Goal: Transaction & Acquisition: Purchase product/service

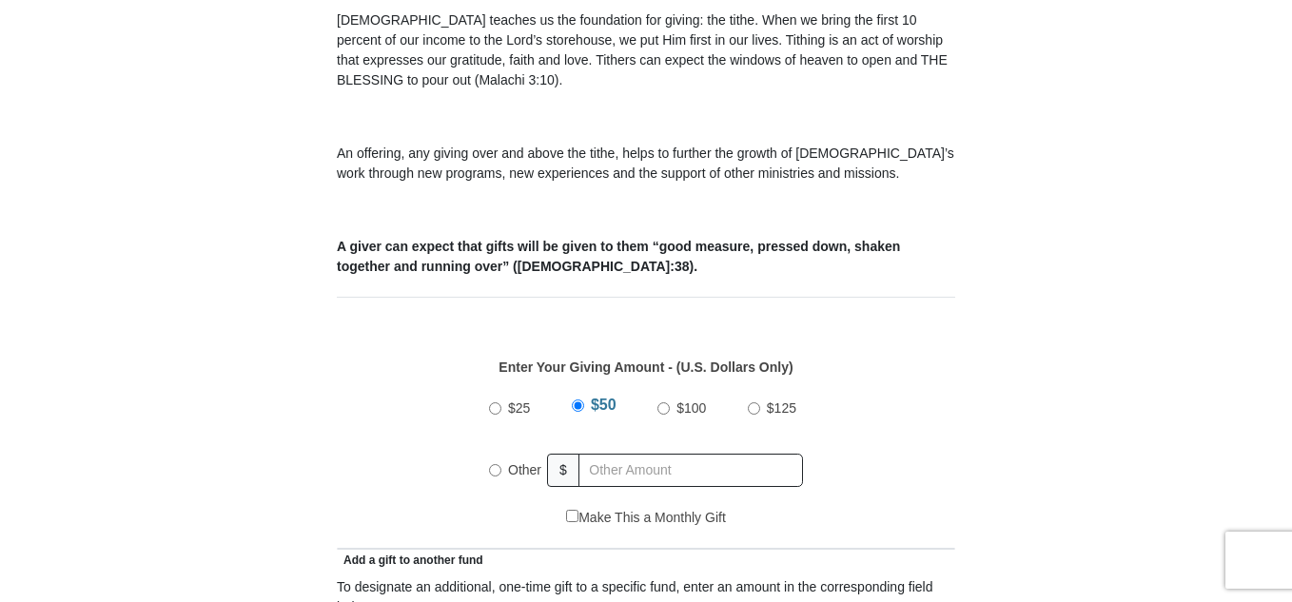
scroll to position [646, 0]
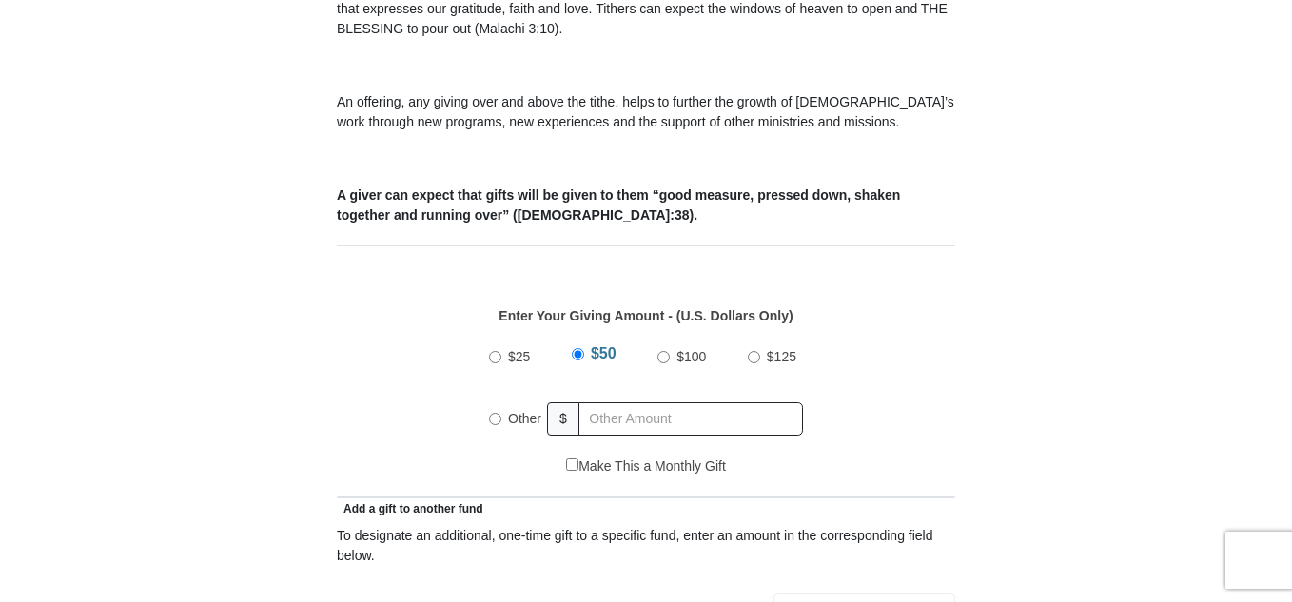
click at [495, 413] on input "Other" at bounding box center [495, 419] width 12 height 12
radio input "true"
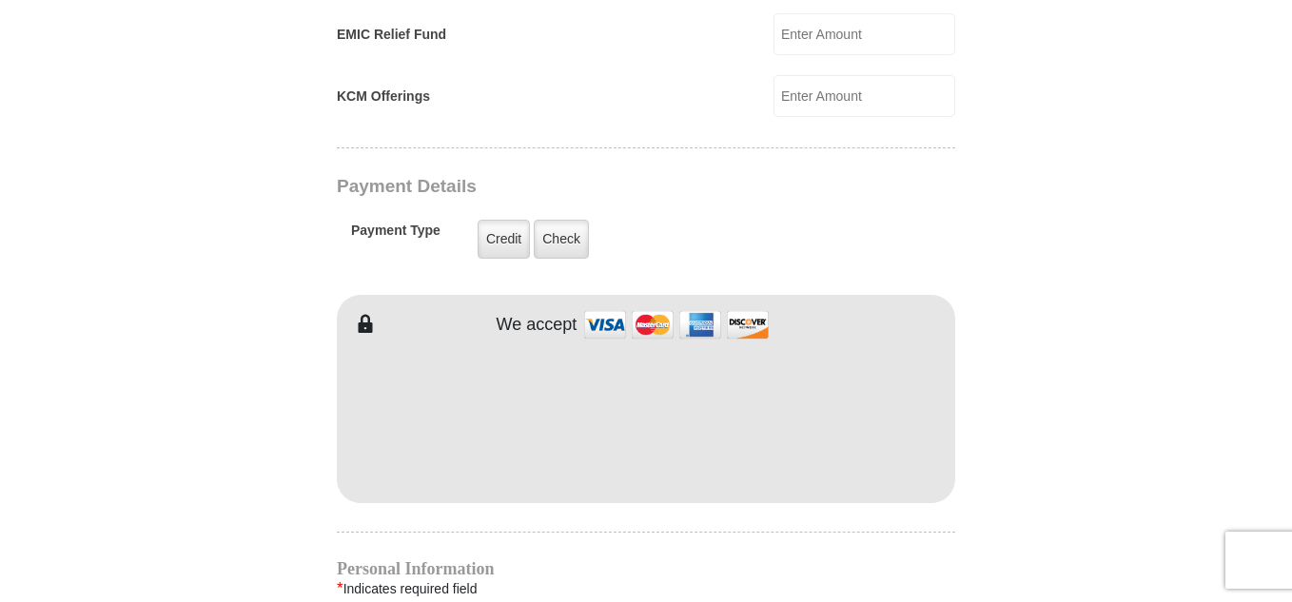
scroll to position [1414, 0]
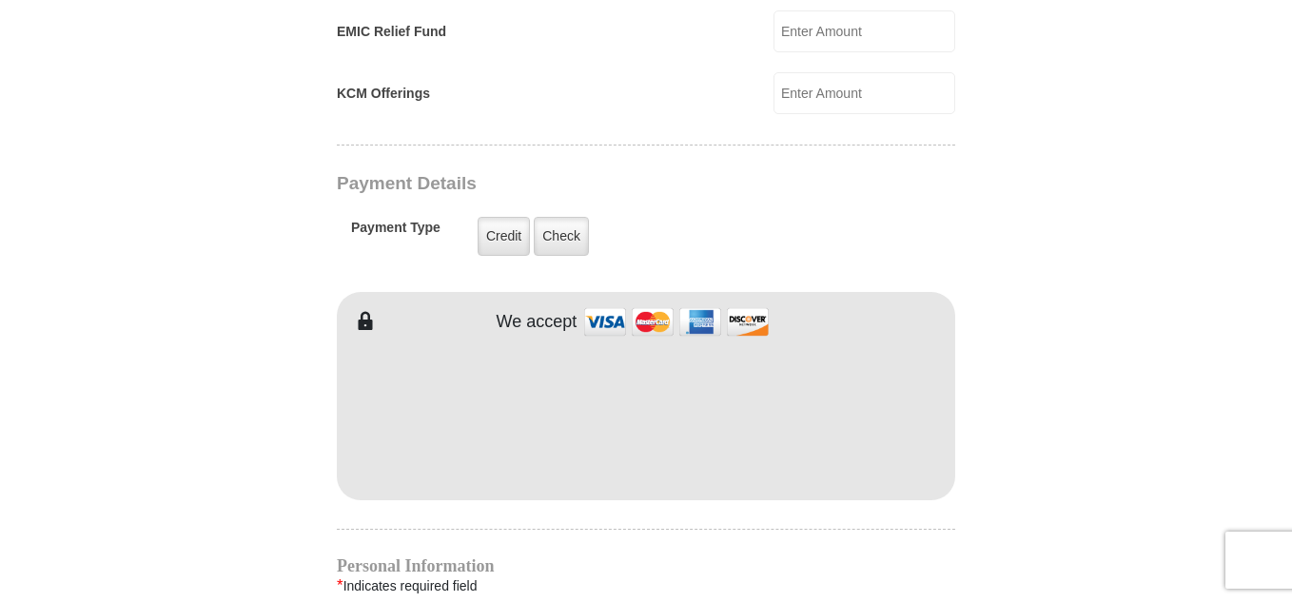
type input "10"
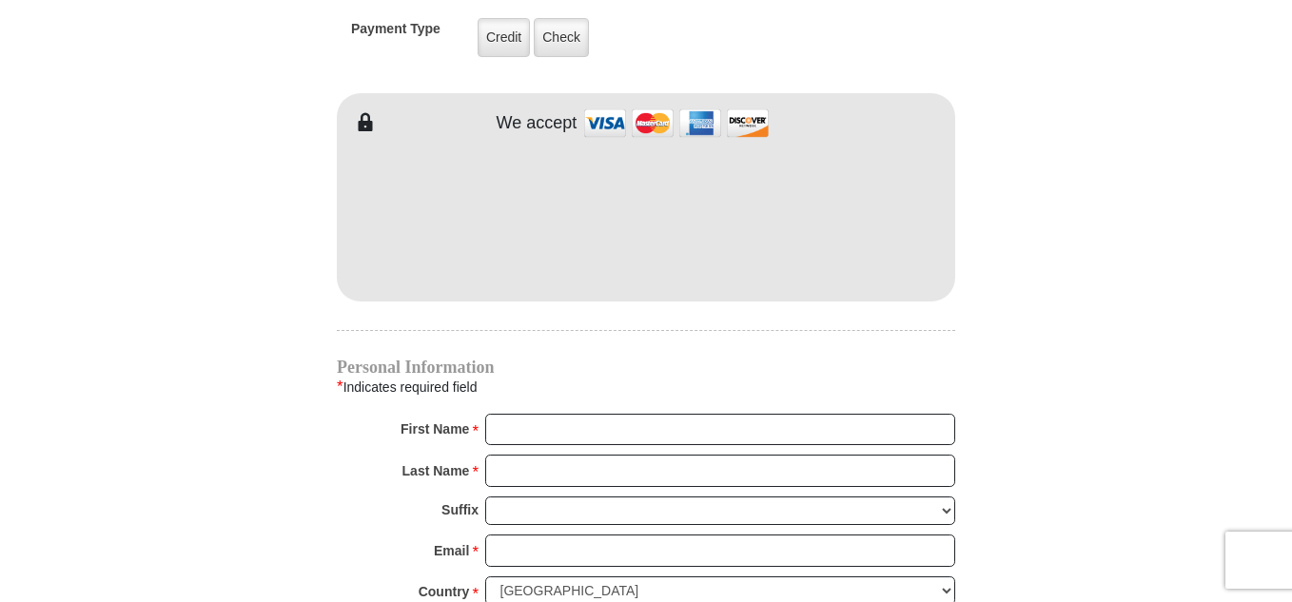
scroll to position [1641, 0]
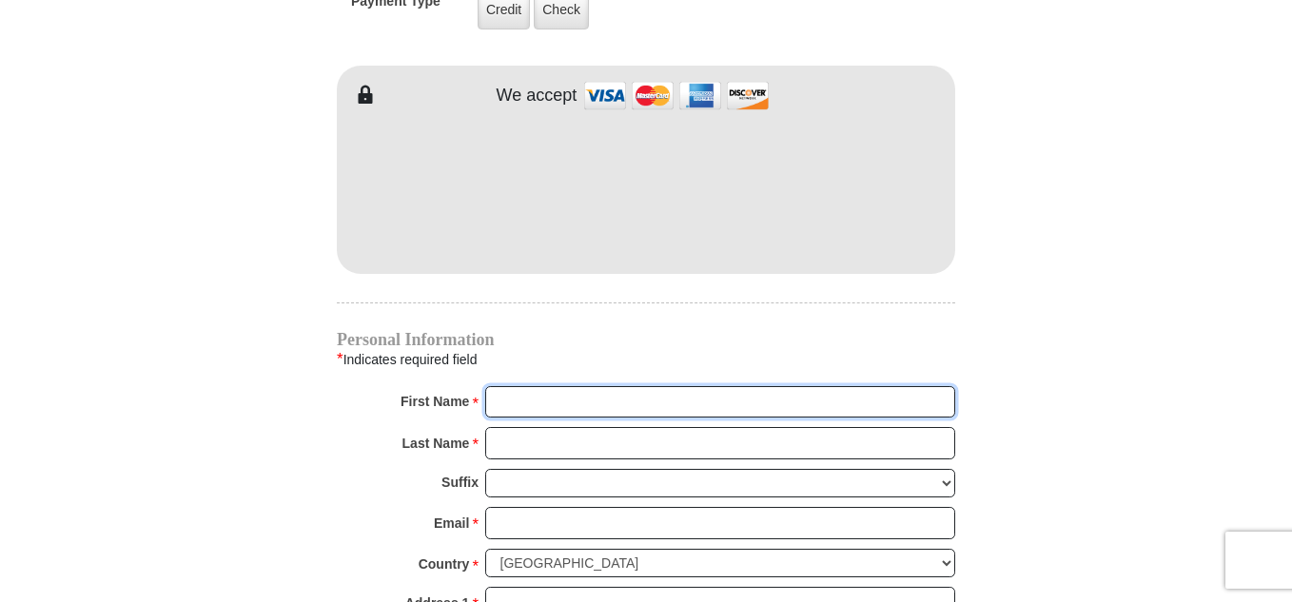
click at [559, 386] on input "First Name *" at bounding box center [720, 402] width 470 height 32
type input "[PERSON_NAME]"
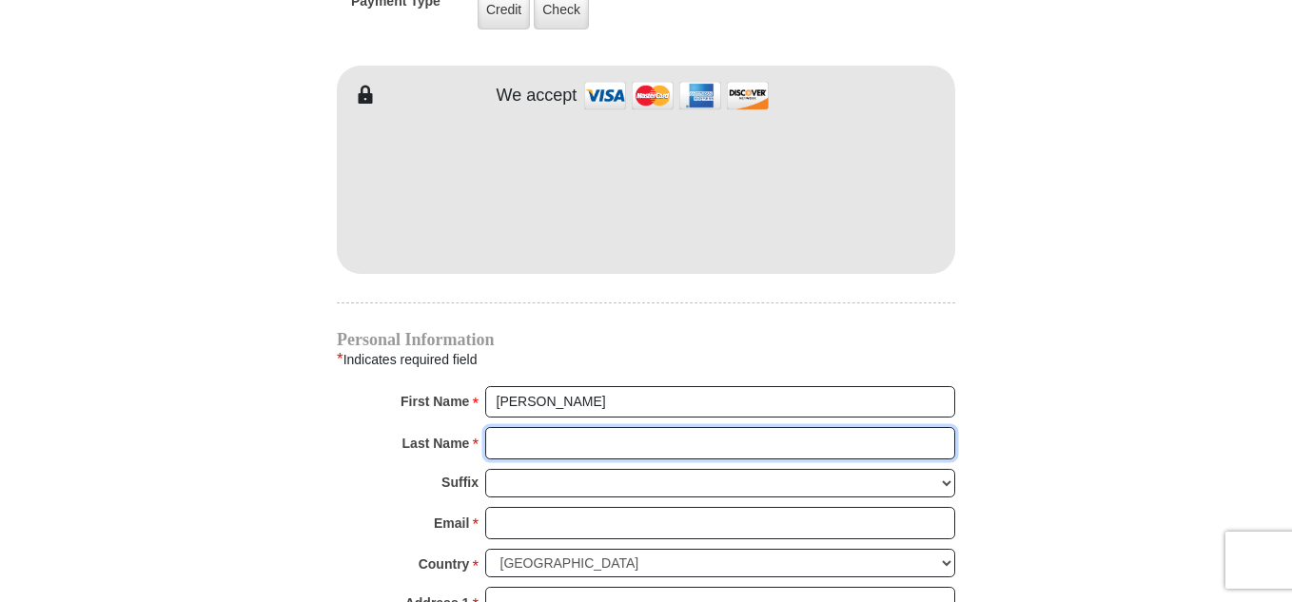
click at [534, 427] on input "Last Name *" at bounding box center [720, 443] width 470 height 32
type input "[PERSON_NAME]"
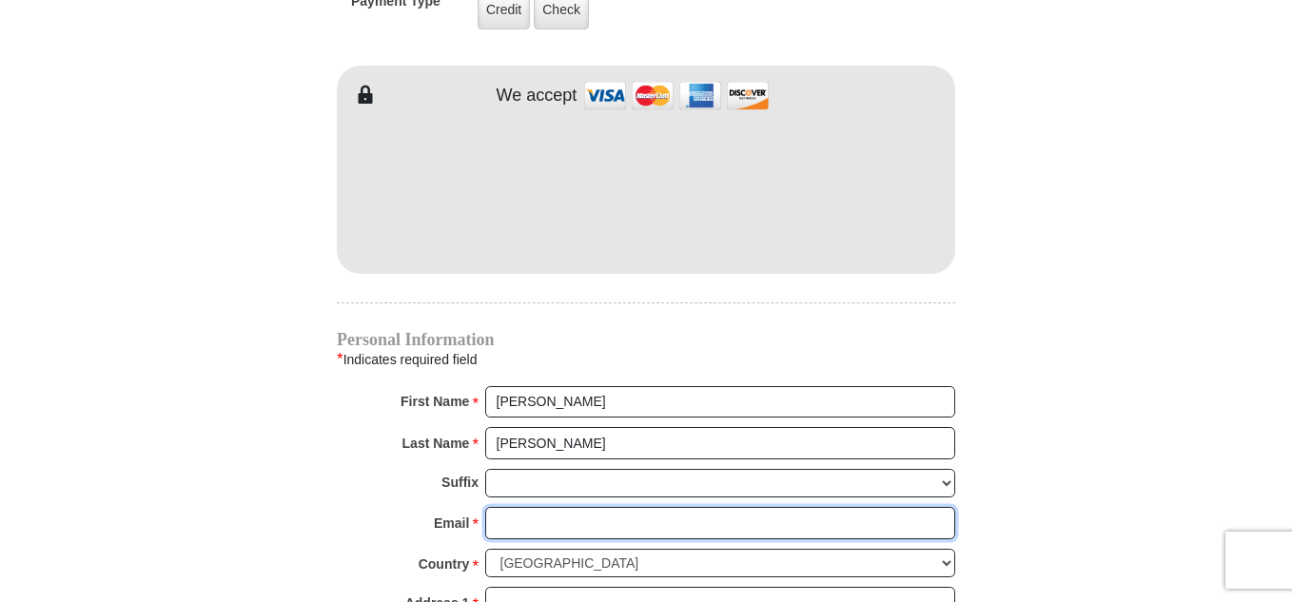
click at [516, 507] on input "Email *" at bounding box center [720, 523] width 470 height 32
type input "[EMAIL_ADDRESS][DOMAIN_NAME]"
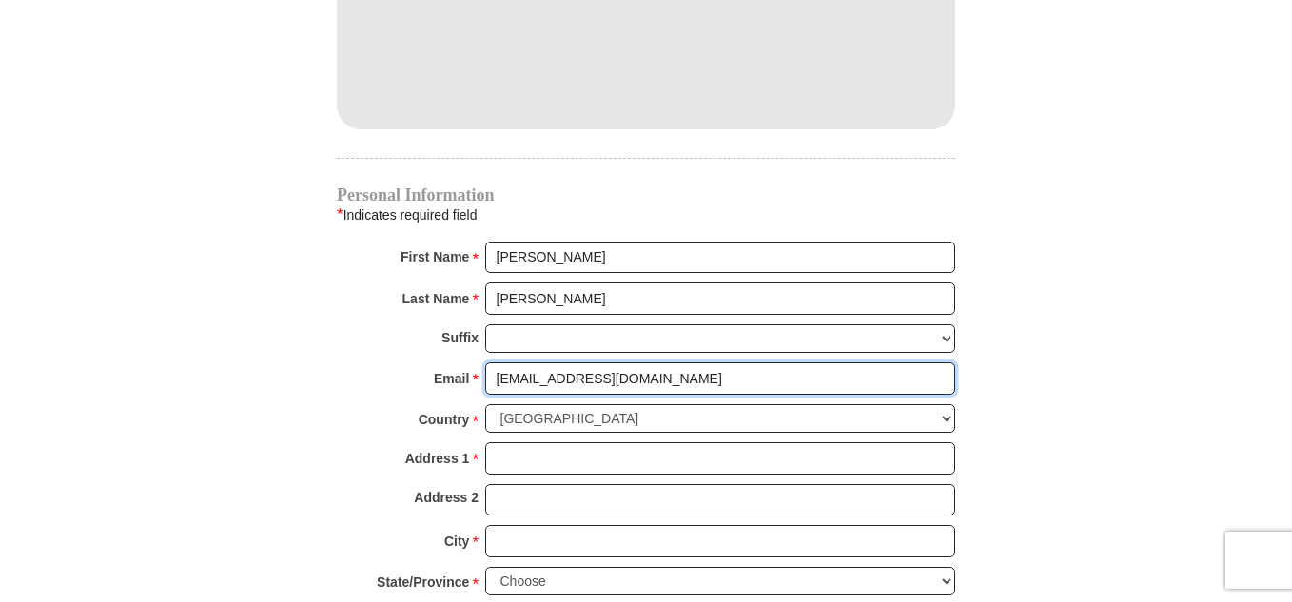
scroll to position [1841, 0]
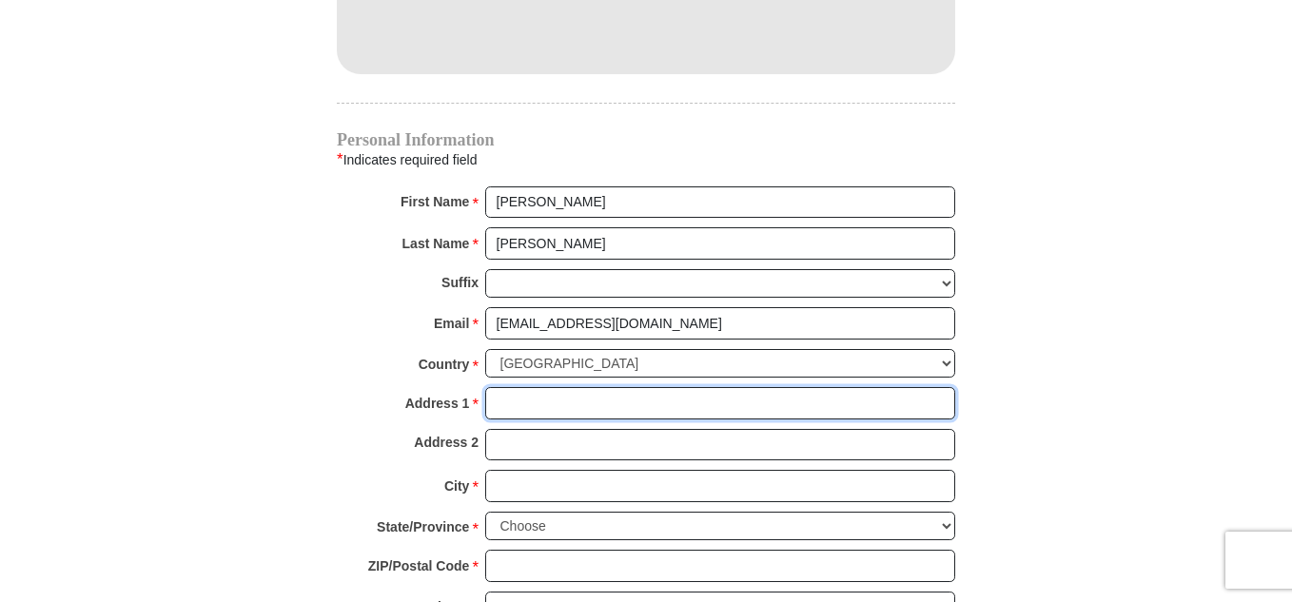
click at [506, 387] on input "Address 1 *" at bounding box center [720, 403] width 470 height 32
type input "[STREET_ADDRESS]"
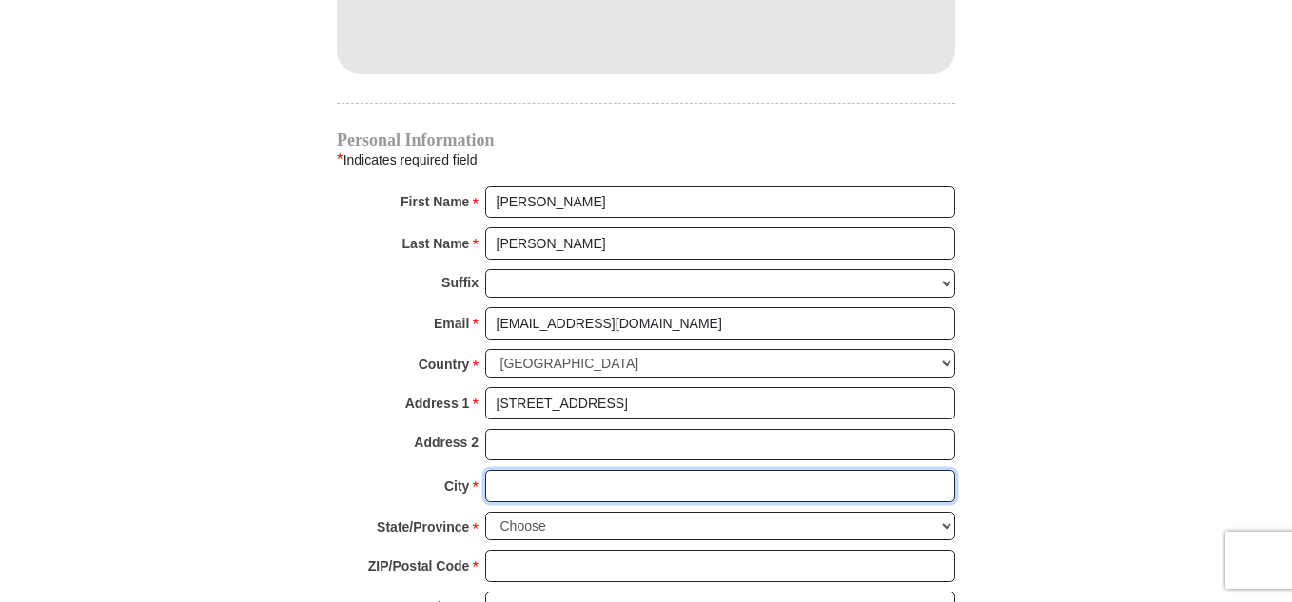
click at [559, 470] on input "City *" at bounding box center [720, 486] width 470 height 32
type input "Natchitoches"
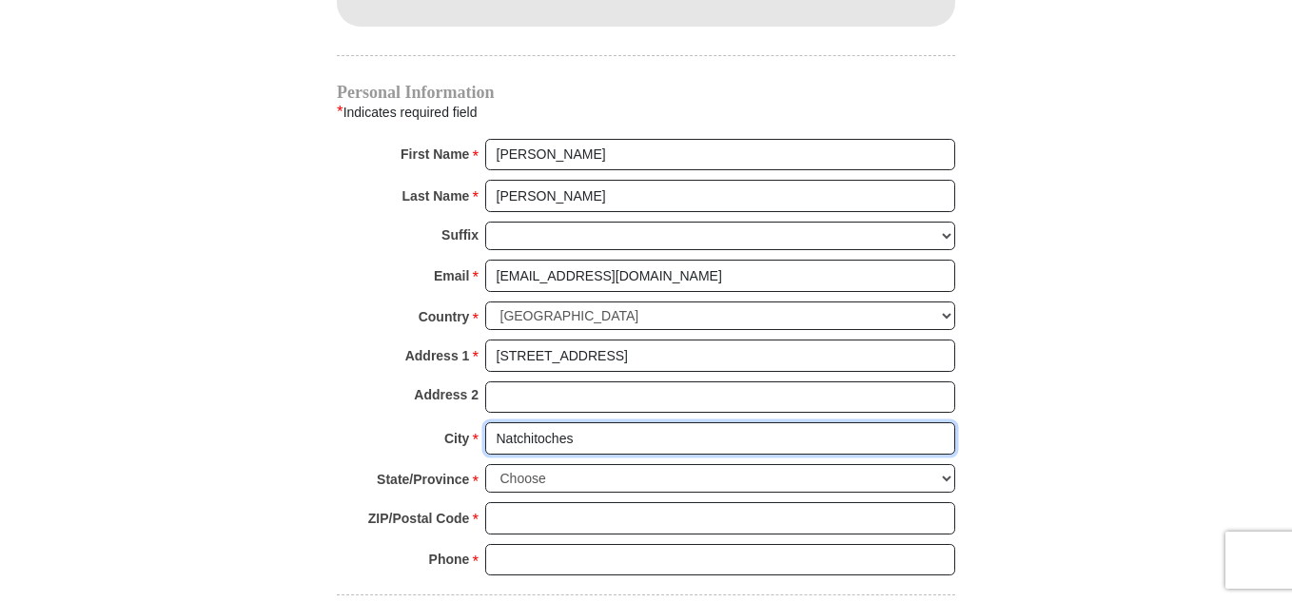
scroll to position [1997, 0]
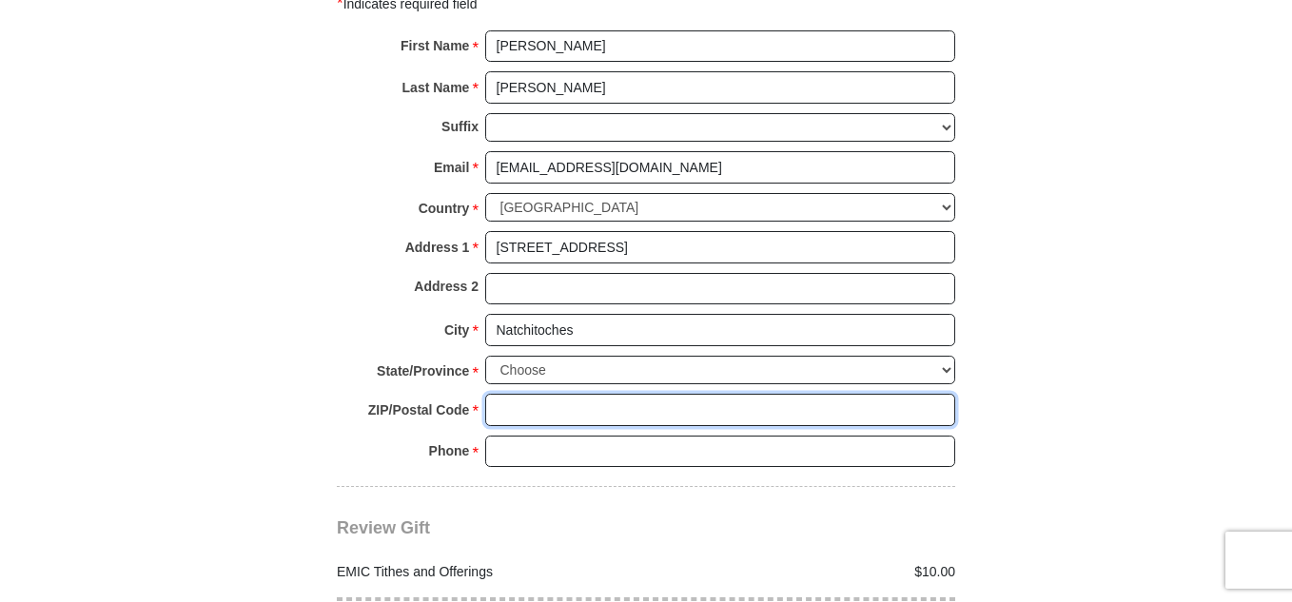
click at [547, 394] on input "ZIP/Postal Code *" at bounding box center [720, 410] width 470 height 32
type input "71457"
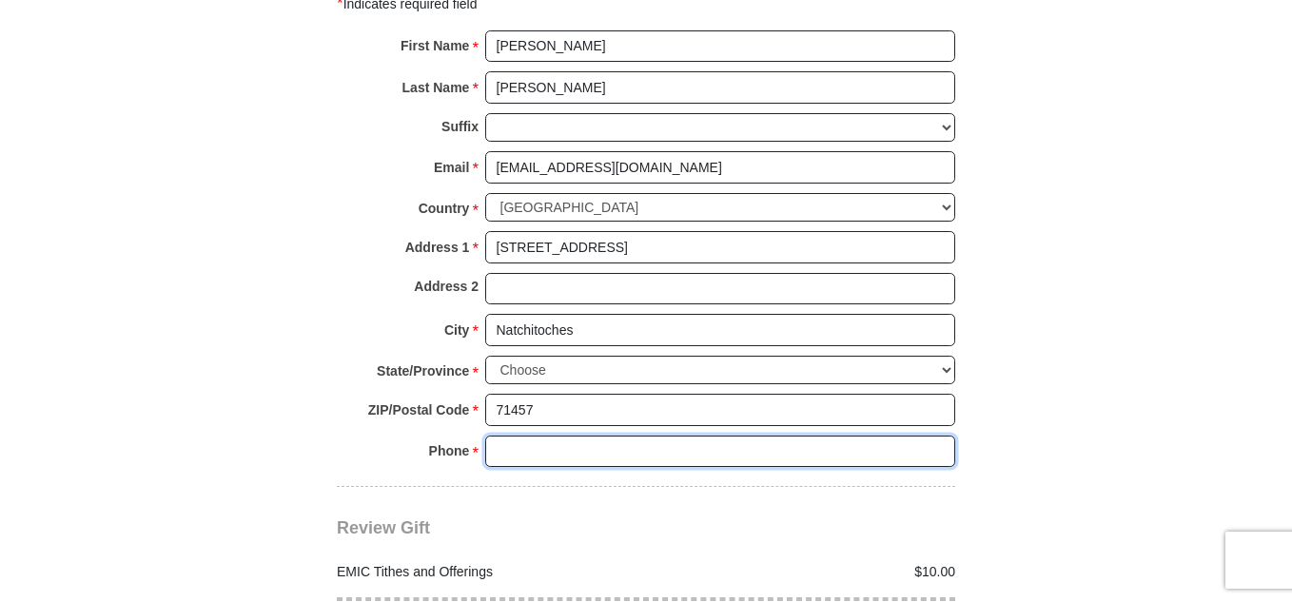
click at [532, 439] on input "Phone * *" at bounding box center [720, 452] width 470 height 32
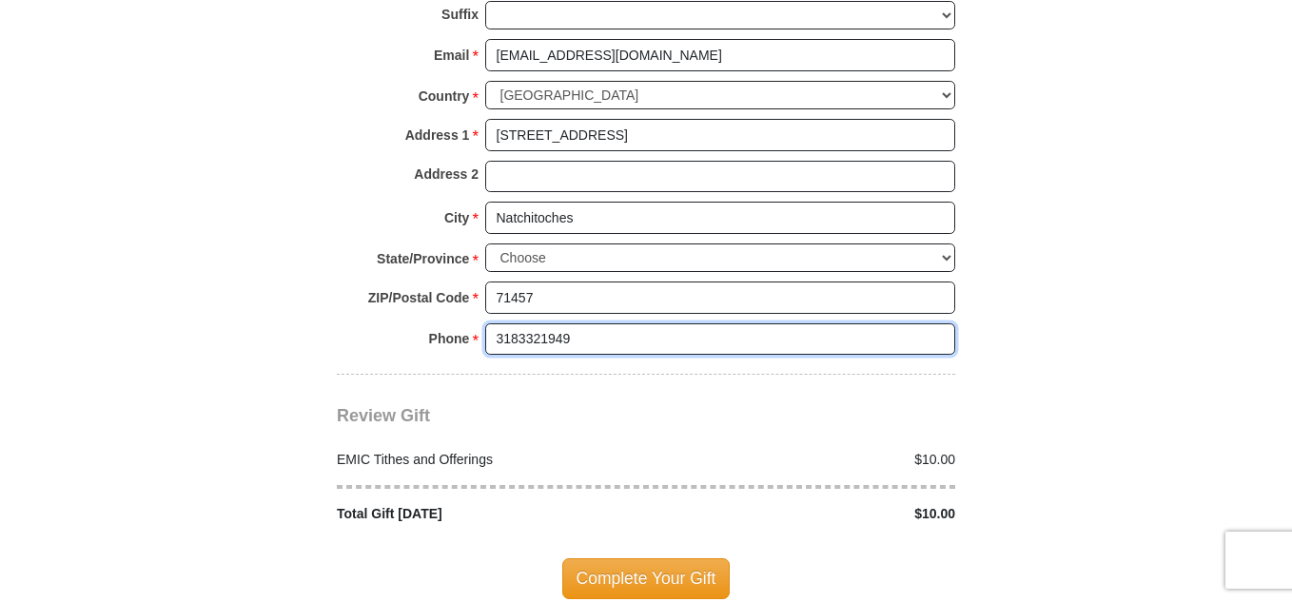
scroll to position [2184, 0]
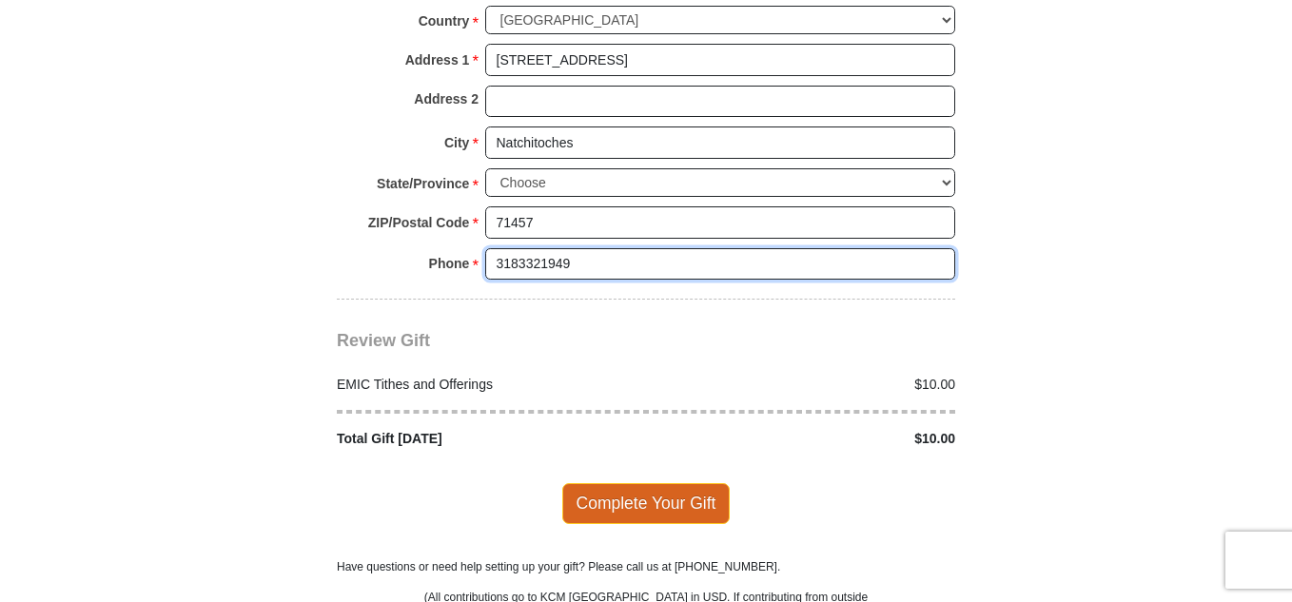
type input "3183321949"
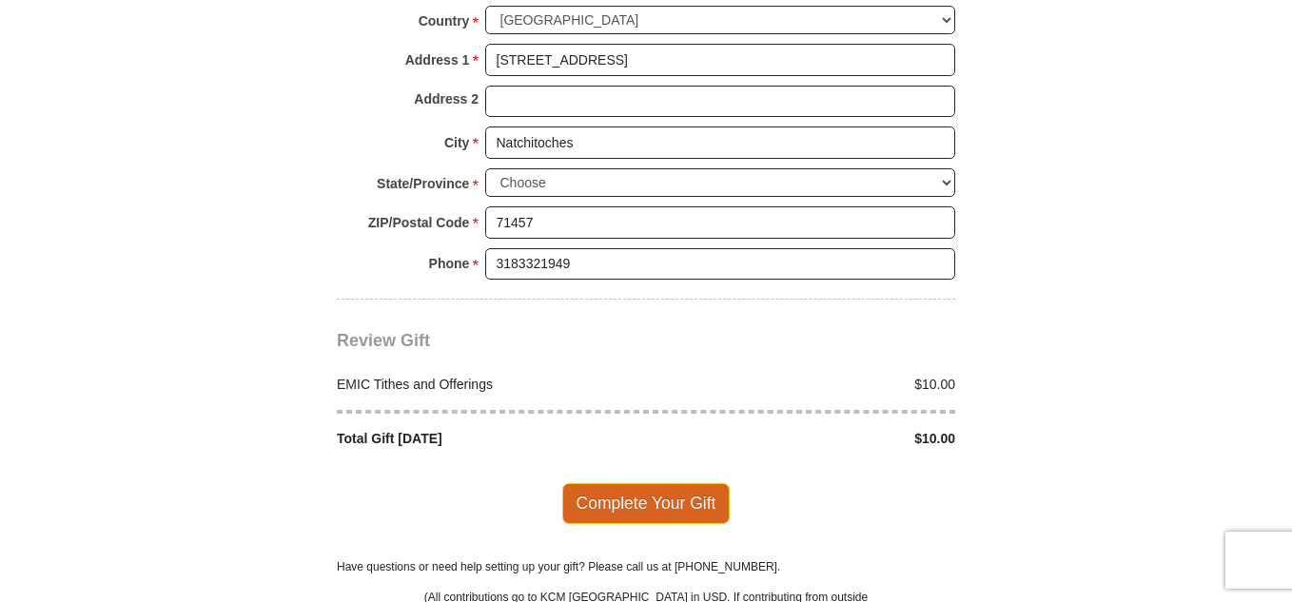
click at [687, 484] on span "Complete Your Gift" at bounding box center [646, 503] width 168 height 40
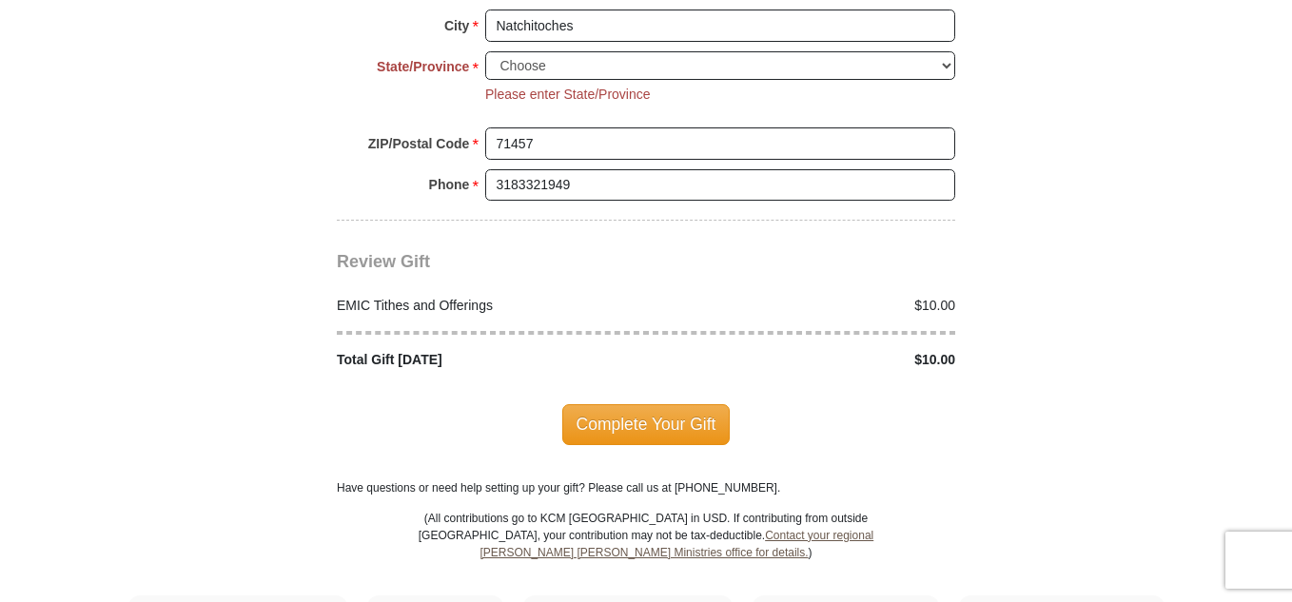
scroll to position [2310, 0]
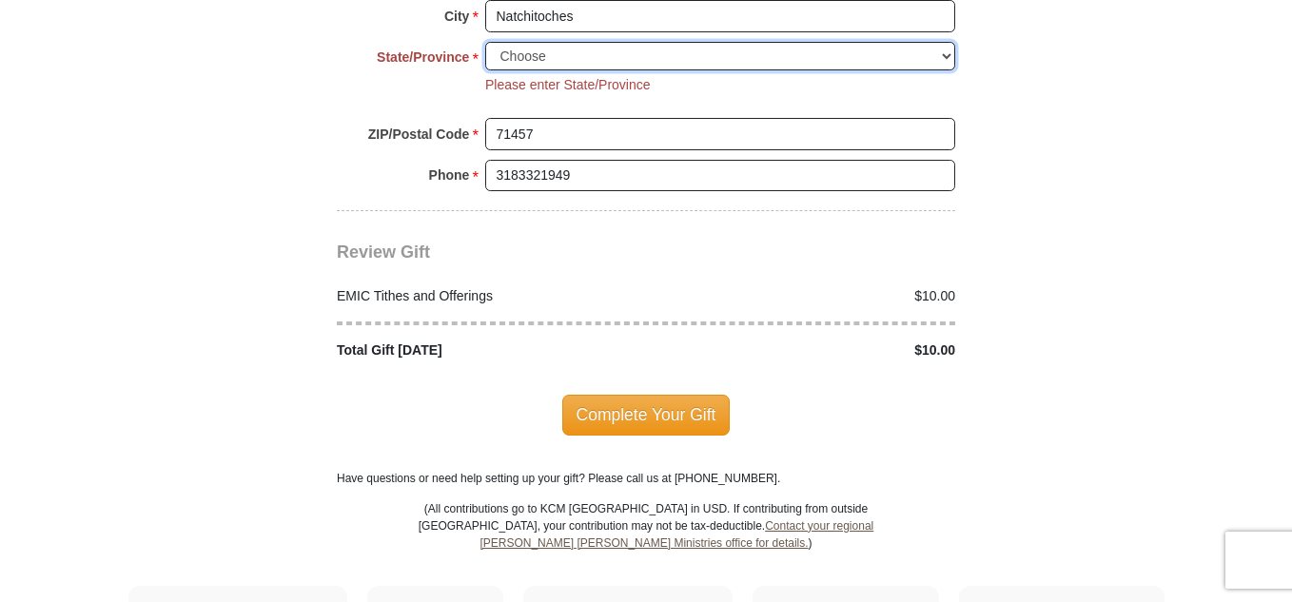
click at [535, 42] on select "Choose [US_STATE] [US_STATE] [US_STATE] [US_STATE] [US_STATE] Armed Forces Amer…" at bounding box center [720, 56] width 470 height 29
select select "LA"
click at [485, 42] on select "Choose [US_STATE] [US_STATE] [US_STATE] [US_STATE] [US_STATE] Armed Forces Amer…" at bounding box center [720, 56] width 470 height 29
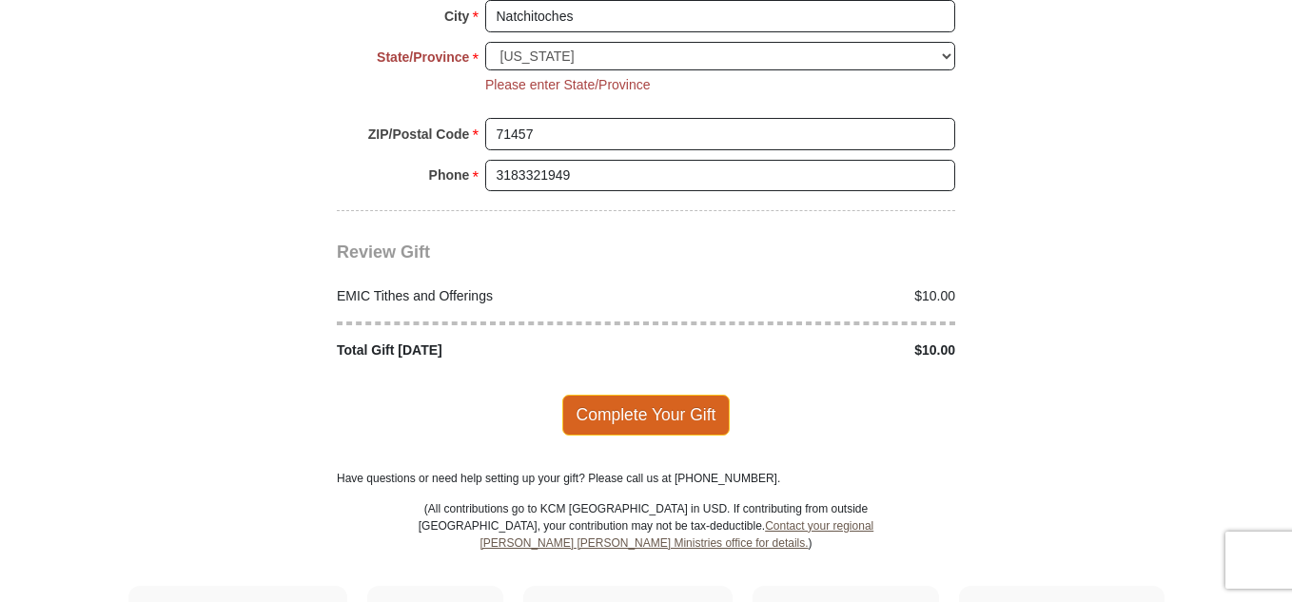
click at [619, 395] on span "Complete Your Gift" at bounding box center [646, 415] width 168 height 40
